Goal: Navigation & Orientation: Find specific page/section

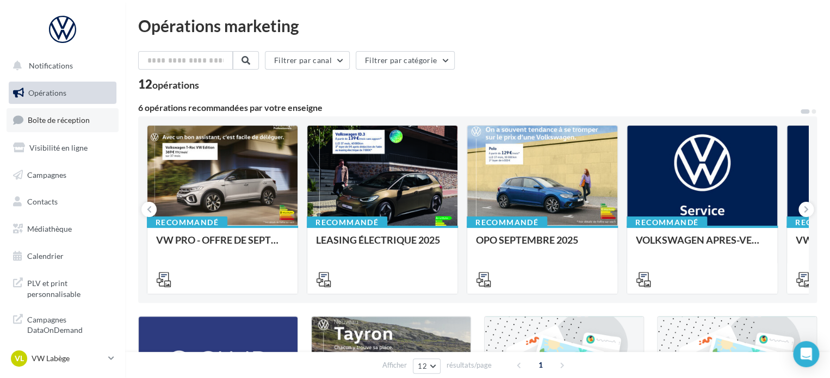
click at [61, 117] on span "Boîte de réception" at bounding box center [59, 119] width 62 height 9
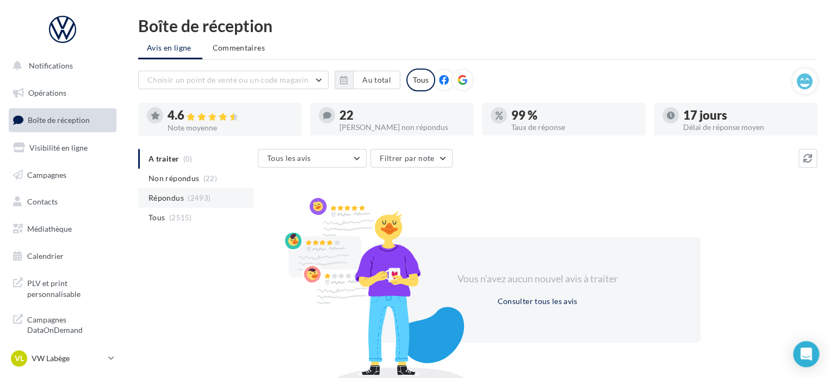
click at [208, 194] on span "(2493)" at bounding box center [199, 198] width 23 height 9
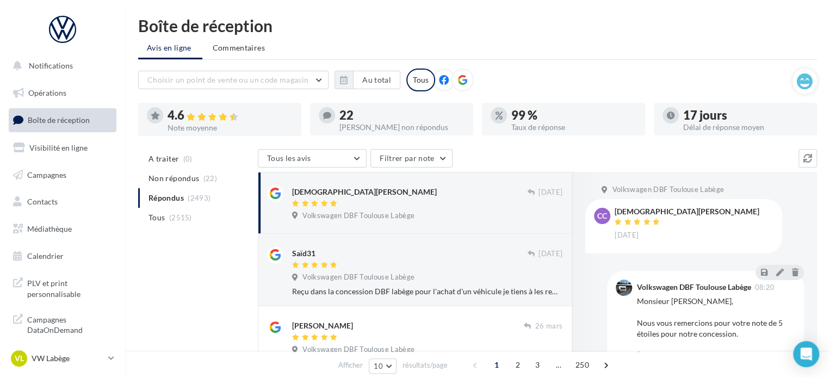
click at [417, 202] on div at bounding box center [409, 204] width 235 height 9
click at [104, 354] on p "VW Labège" at bounding box center [68, 358] width 72 height 11
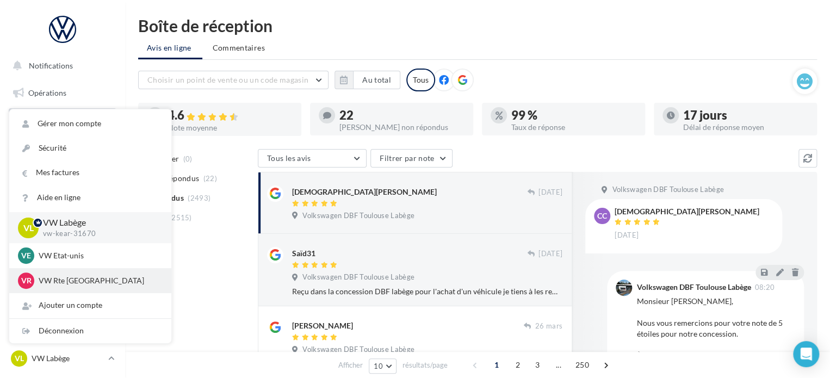
click at [87, 284] on p "VW Rte [GEOGRAPHIC_DATA]" at bounding box center [99, 280] width 120 height 11
